Goal: Navigation & Orientation: Find specific page/section

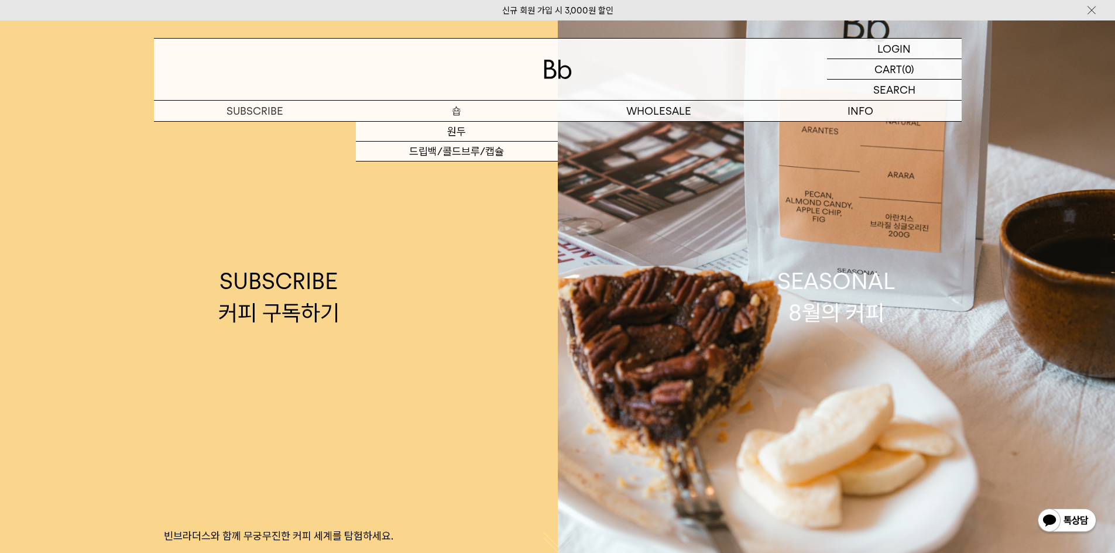
click at [446, 115] on p "숍" at bounding box center [457, 111] width 202 height 20
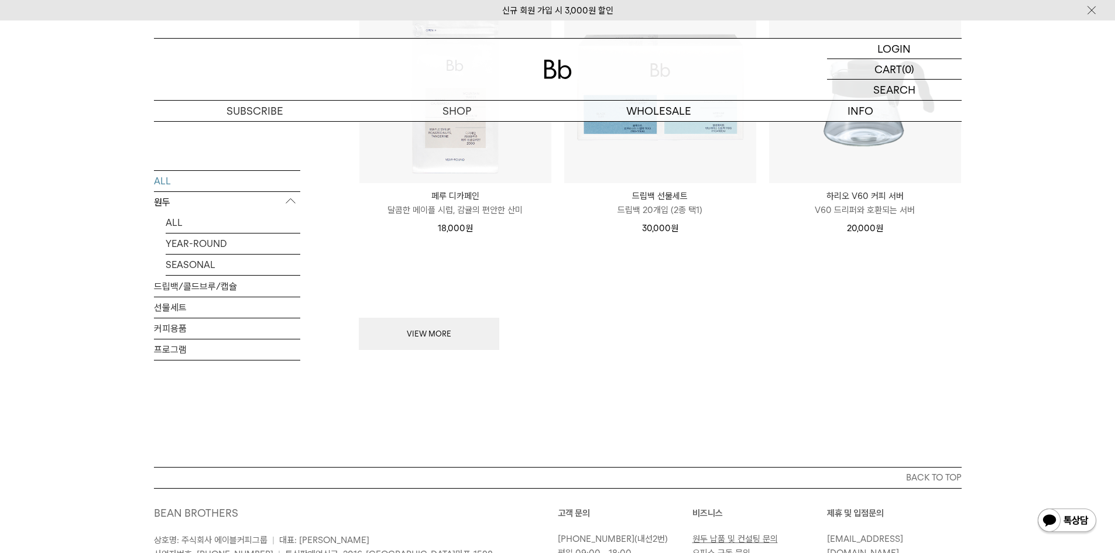
scroll to position [1639, 0]
